Goal: Navigation & Orientation: Understand site structure

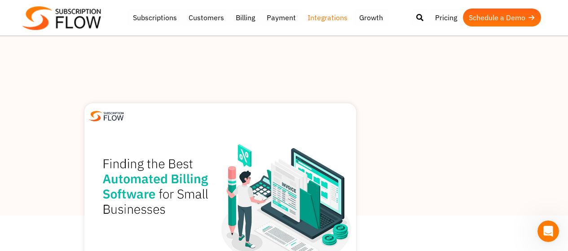
click at [322, 15] on link "Integrations" at bounding box center [328, 18] width 52 height 18
